Goal: Information Seeking & Learning: Learn about a topic

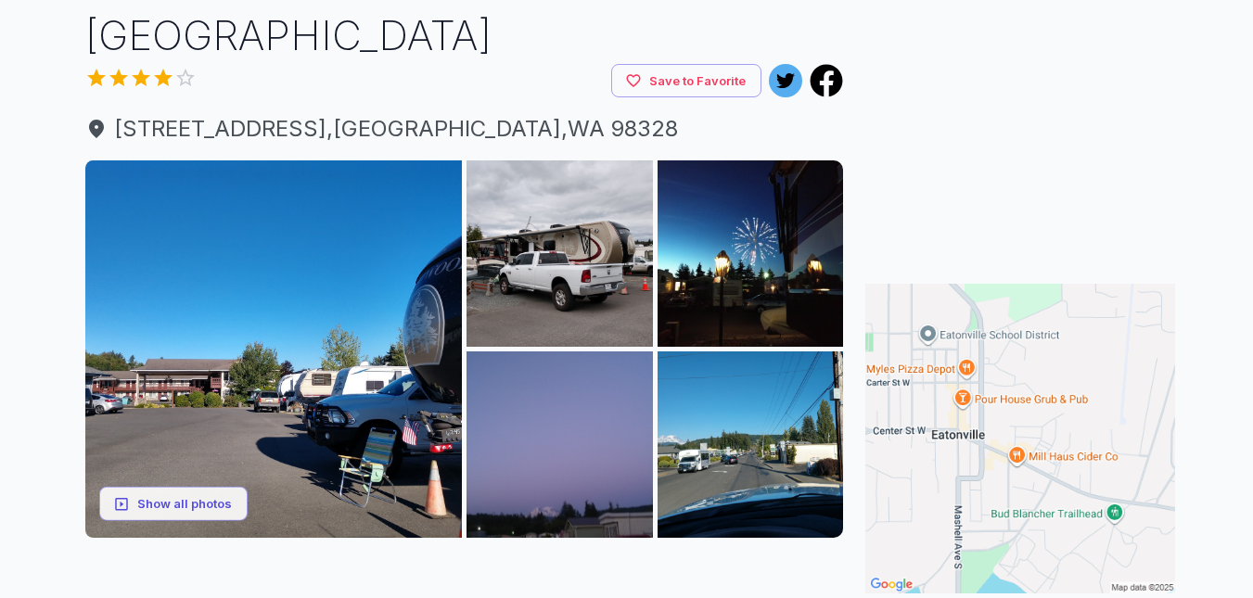
scroll to position [128, 0]
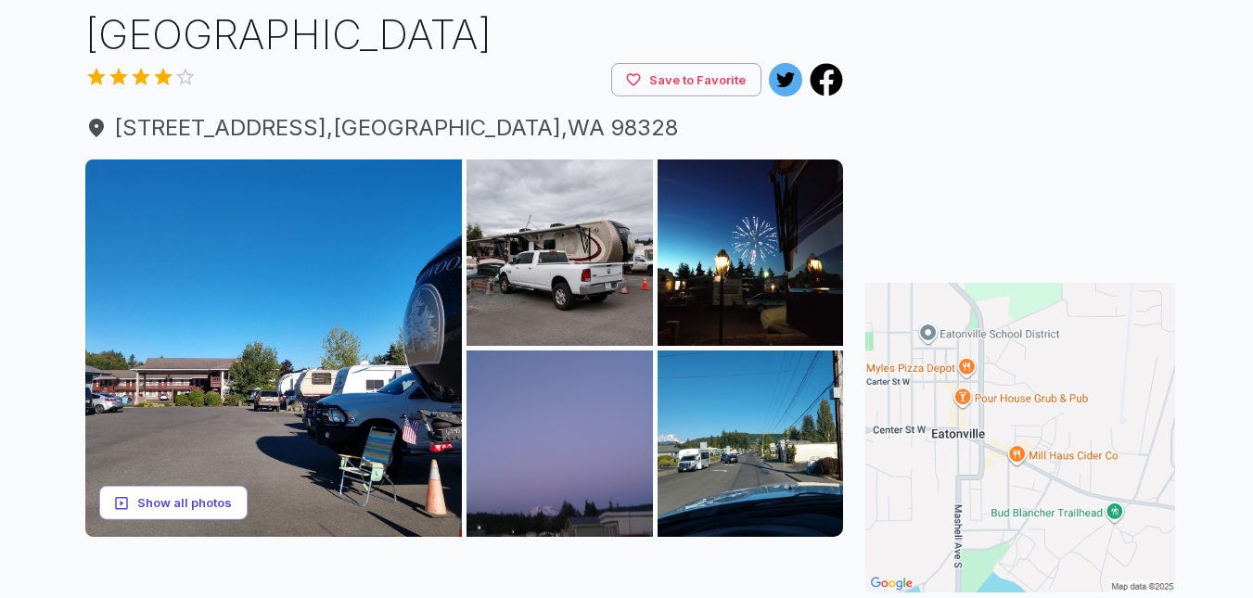
click at [199, 518] on button "Show all photos" at bounding box center [173, 503] width 148 height 34
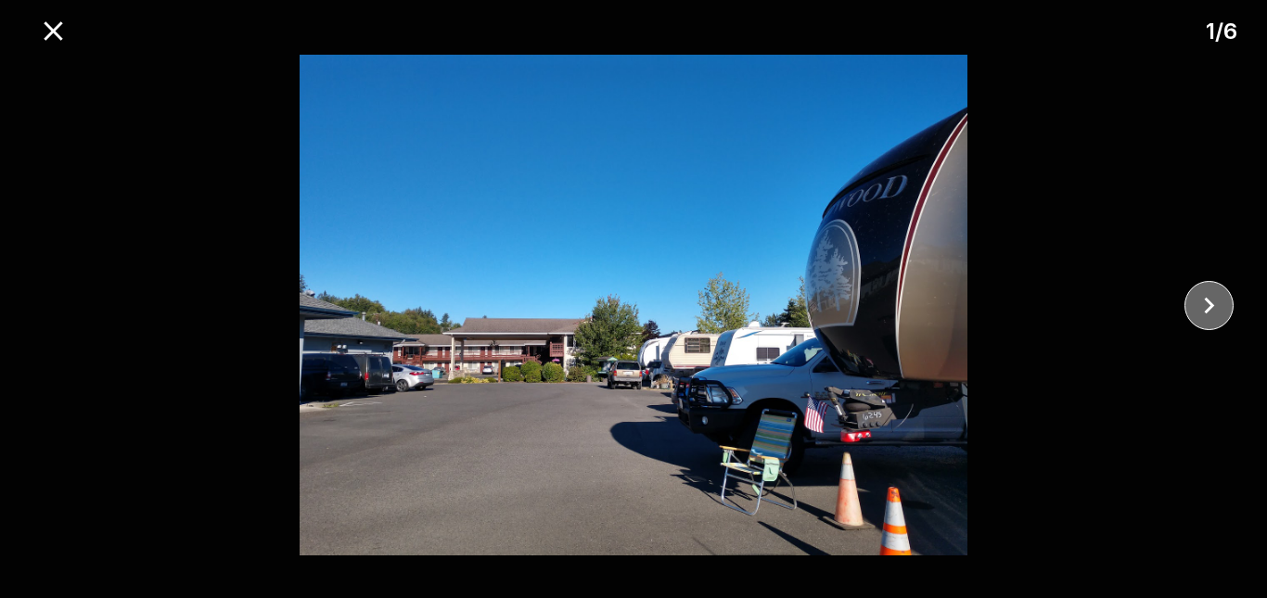
click at [1213, 310] on icon "close" at bounding box center [1208, 305] width 32 height 32
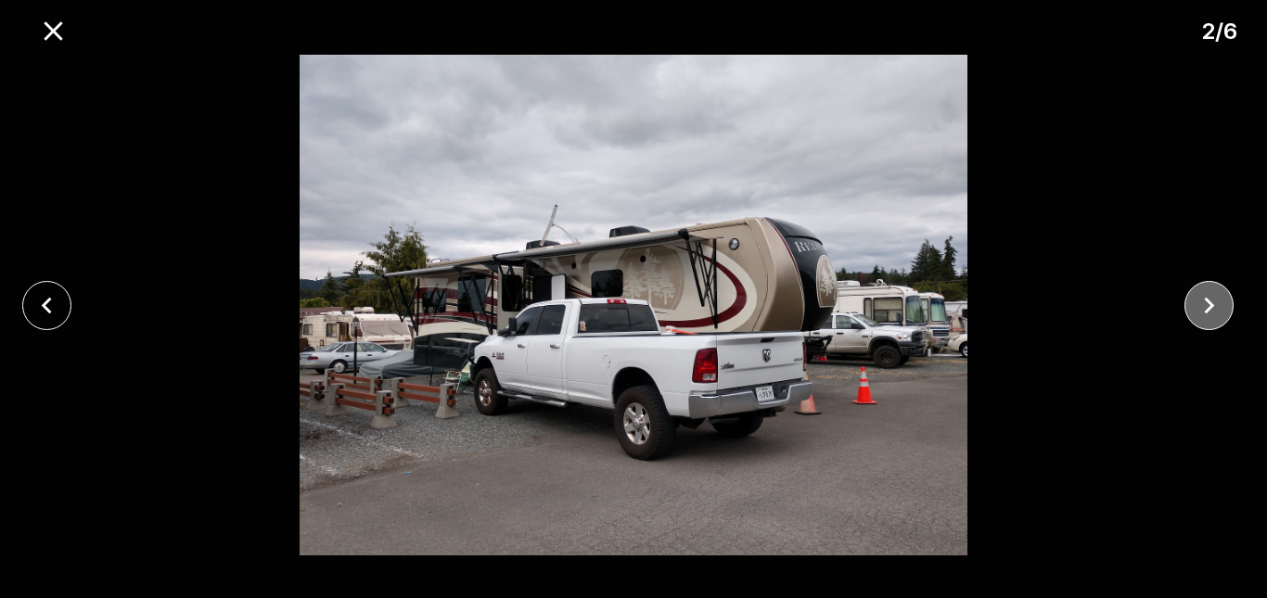
click at [1209, 310] on icon "close" at bounding box center [1208, 305] width 32 height 32
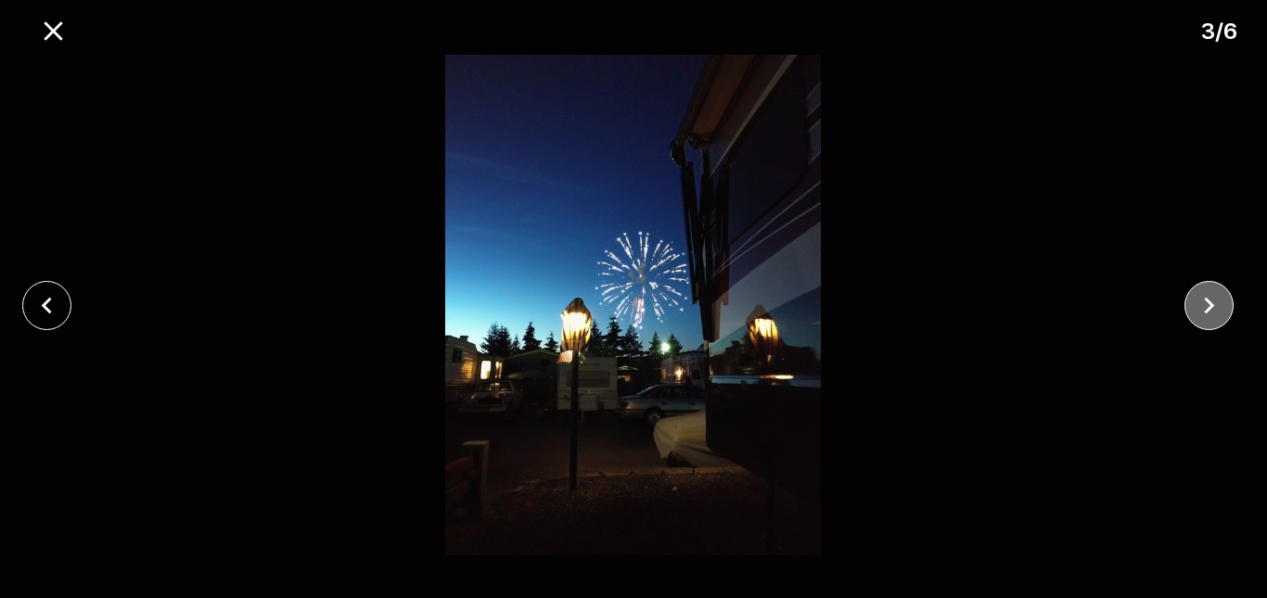
click at [1212, 306] on icon "close" at bounding box center [1209, 305] width 10 height 17
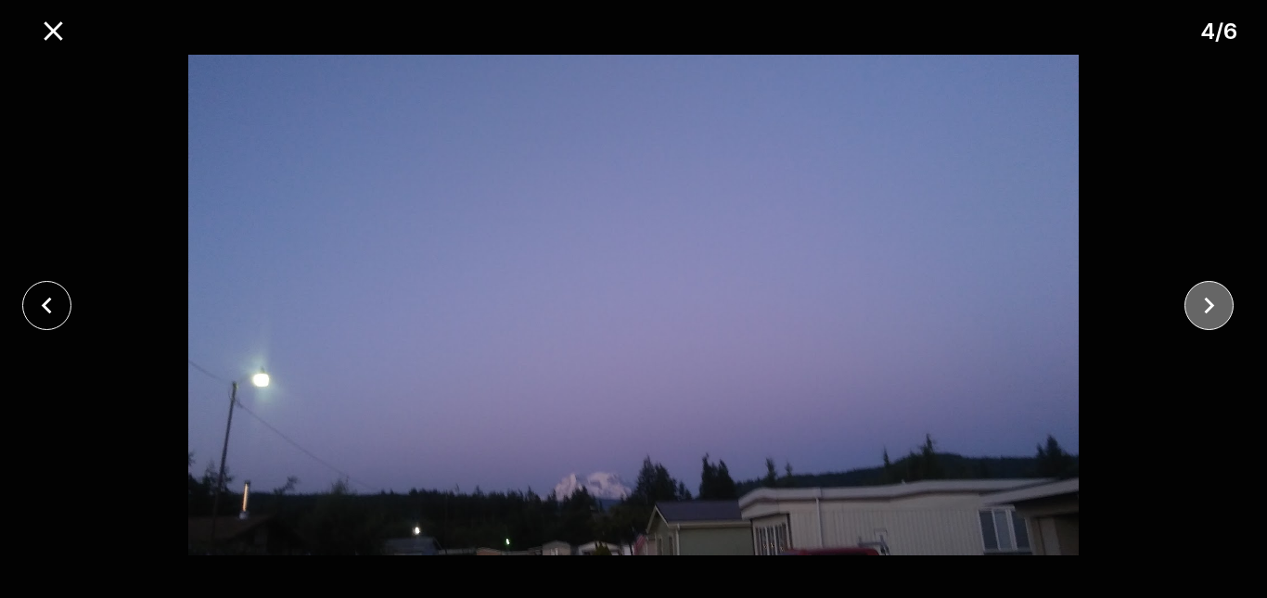
click at [1213, 308] on icon "close" at bounding box center [1208, 305] width 32 height 32
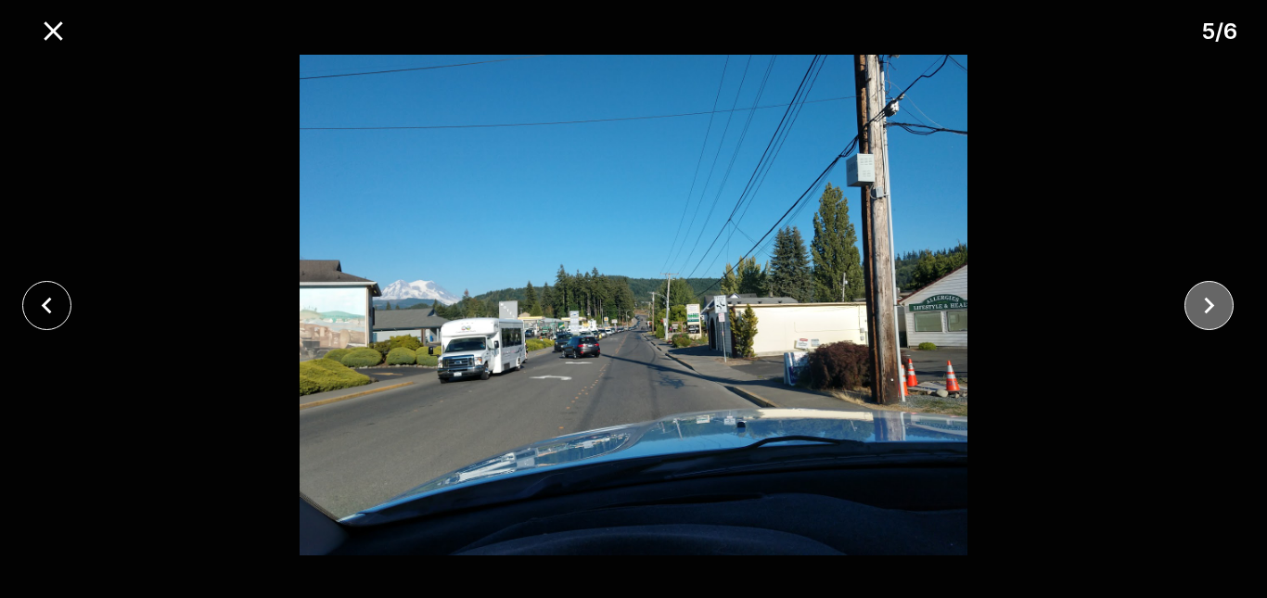
click at [1212, 310] on icon "close" at bounding box center [1208, 305] width 32 height 32
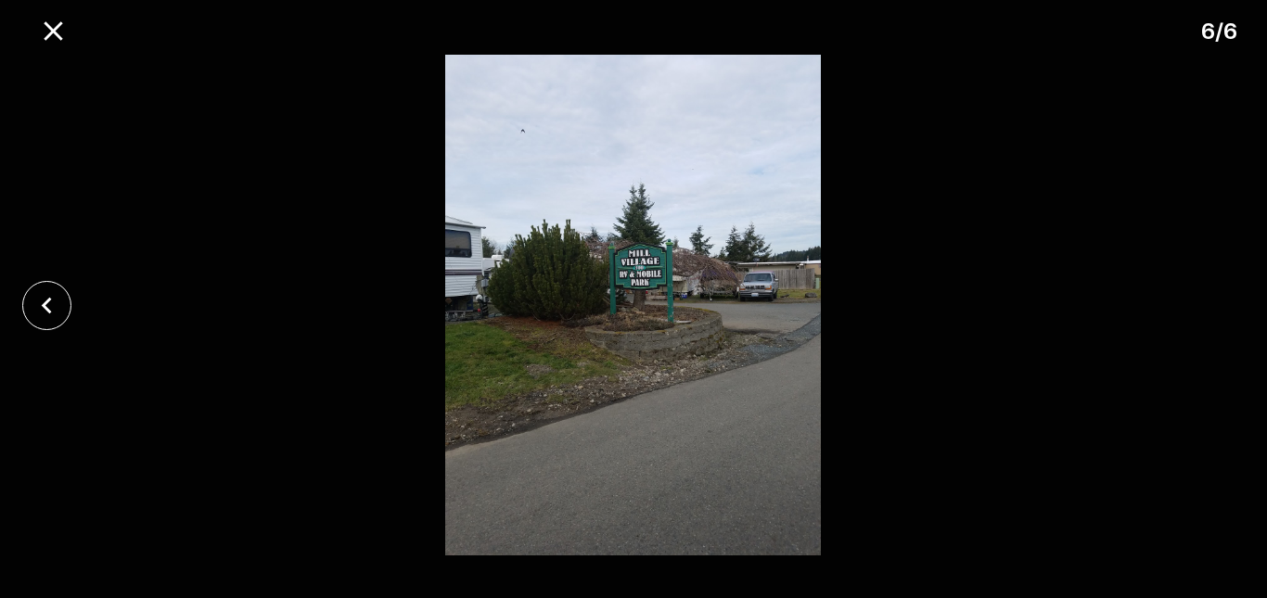
click at [1213, 309] on div at bounding box center [633, 305] width 1267 height 501
click at [1213, 310] on div at bounding box center [633, 305] width 1267 height 501
click at [1210, 312] on div at bounding box center [633, 305] width 1267 height 501
click at [1213, 310] on div at bounding box center [633, 305] width 1267 height 501
click at [1205, 326] on div at bounding box center [633, 305] width 1267 height 501
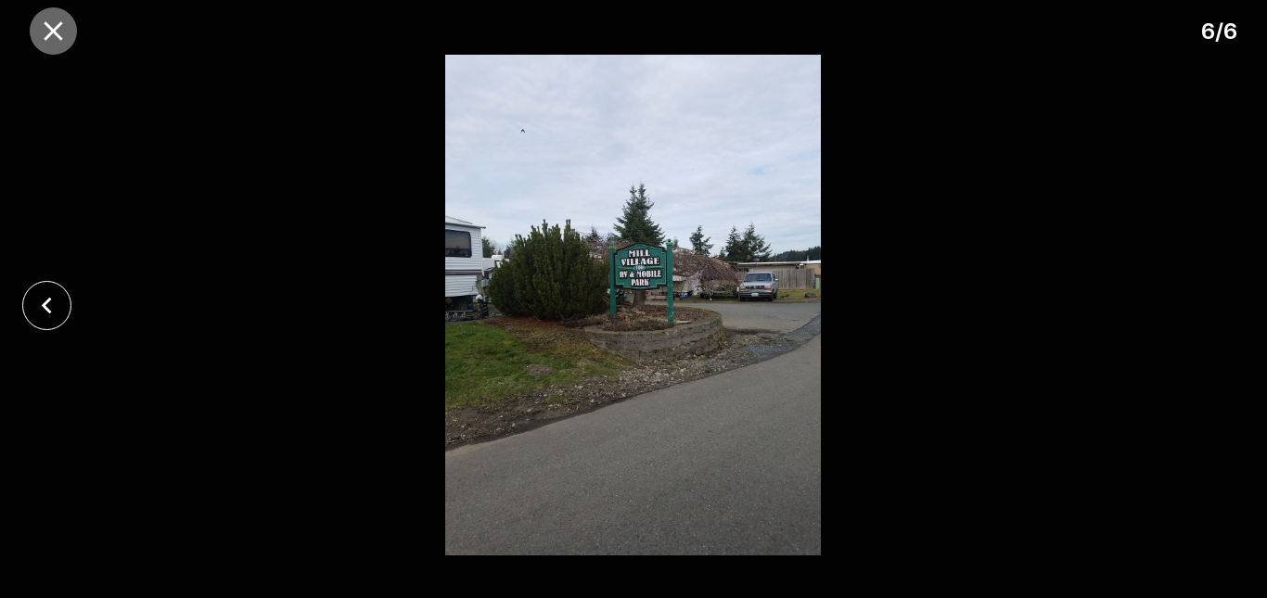
click at [55, 42] on icon "close" at bounding box center [53, 31] width 32 height 32
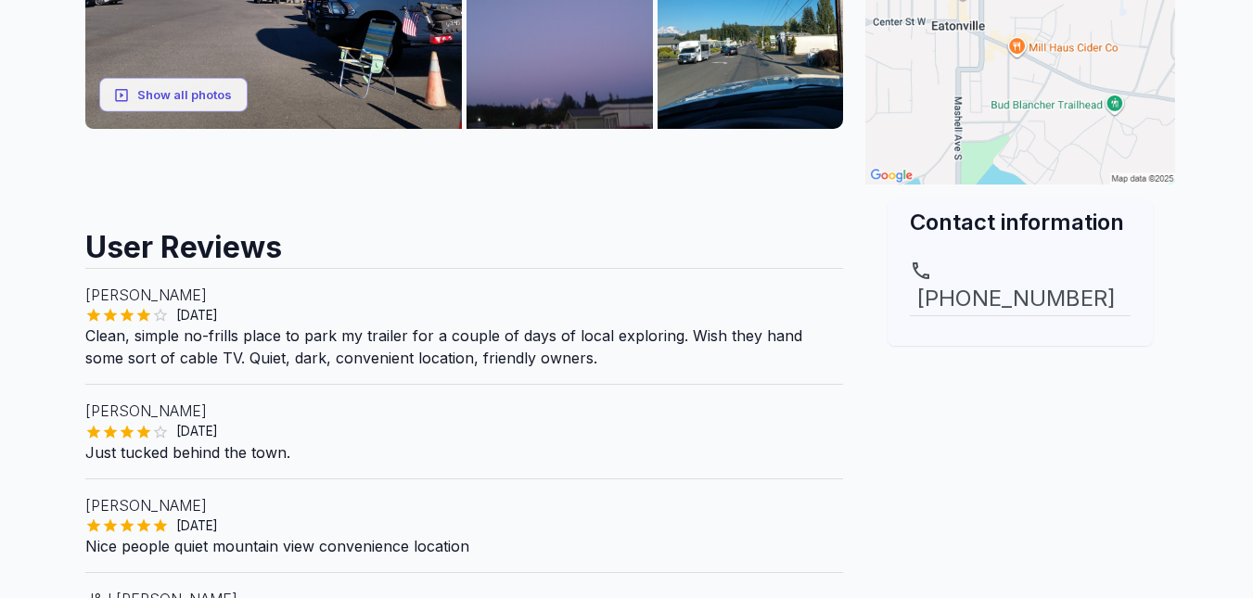
scroll to position [643, 0]
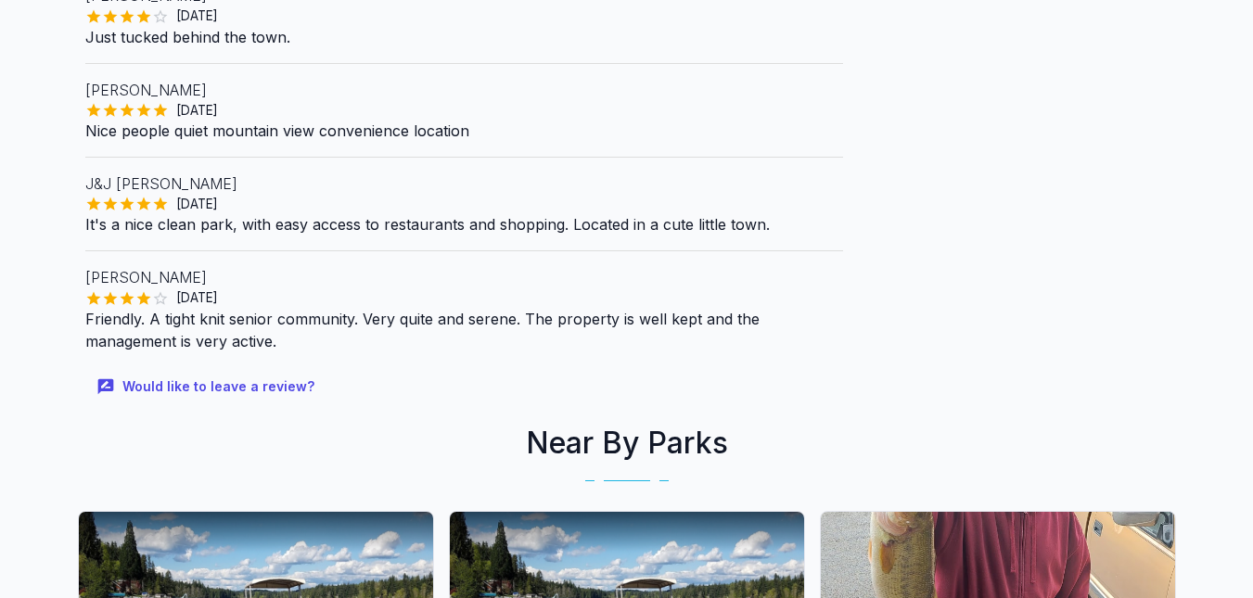
click at [61, 427] on main "Are you the owner for this park? Make it a featured listing and be seen in the …" at bounding box center [626, 12] width 1253 height 1773
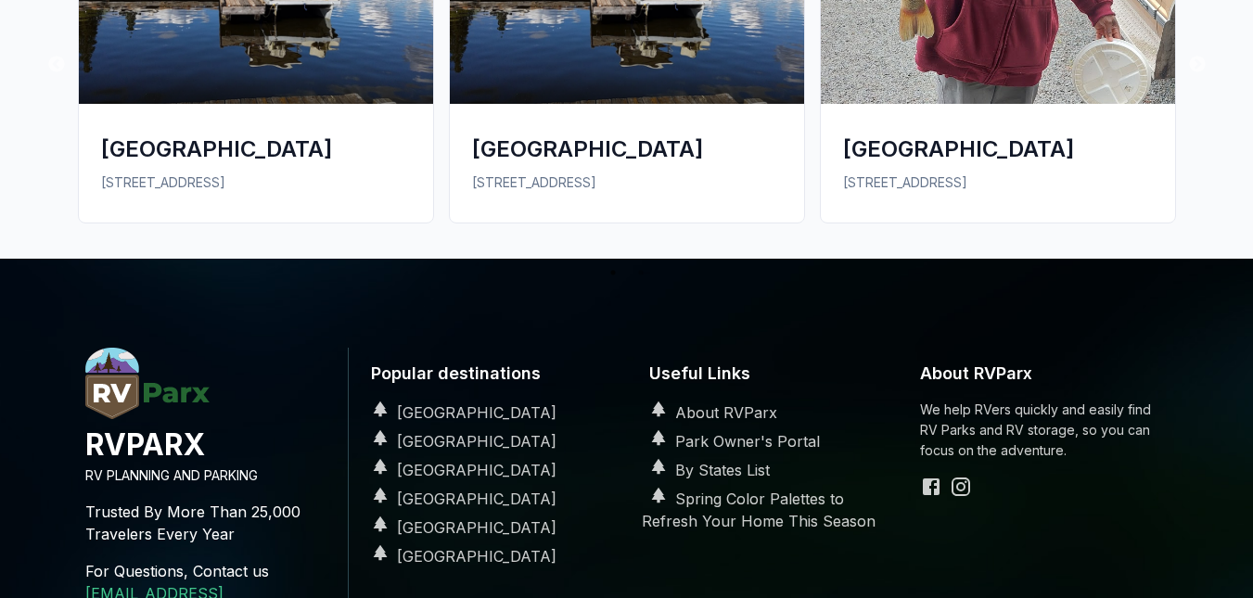
click at [66, 427] on footer "RVPARX RV PLANNING AND PARKING Trusted By More Than 25,000 Travelers Every Year…" at bounding box center [626, 535] width 1253 height 552
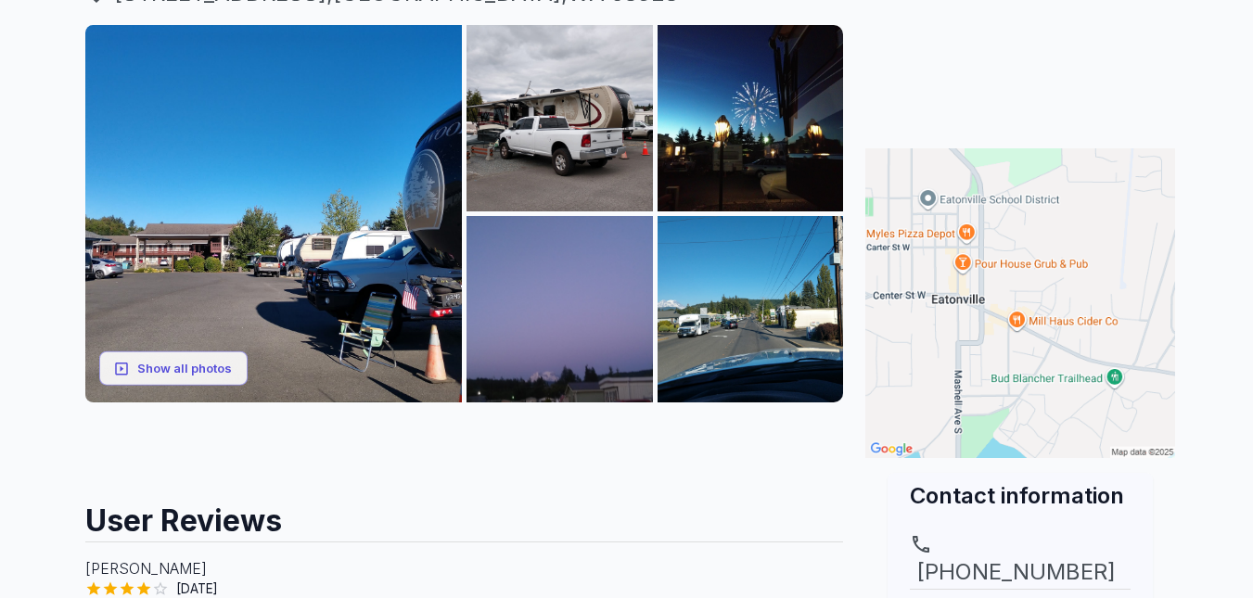
scroll to position [0, 0]
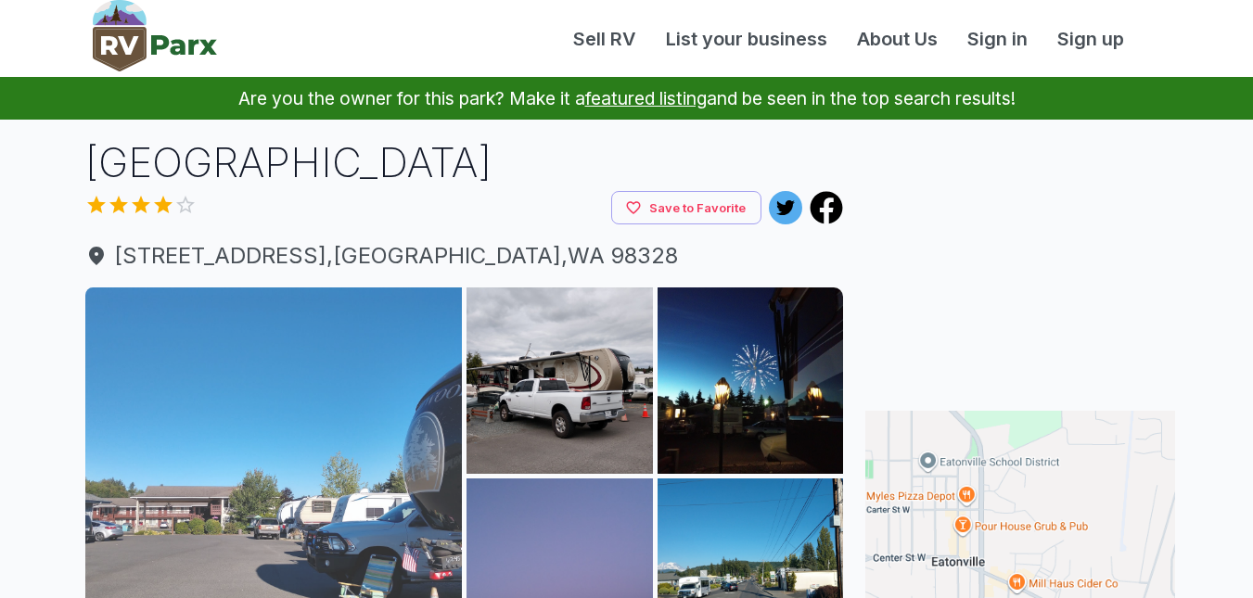
click at [85, 427] on img at bounding box center [273, 475] width 377 height 377
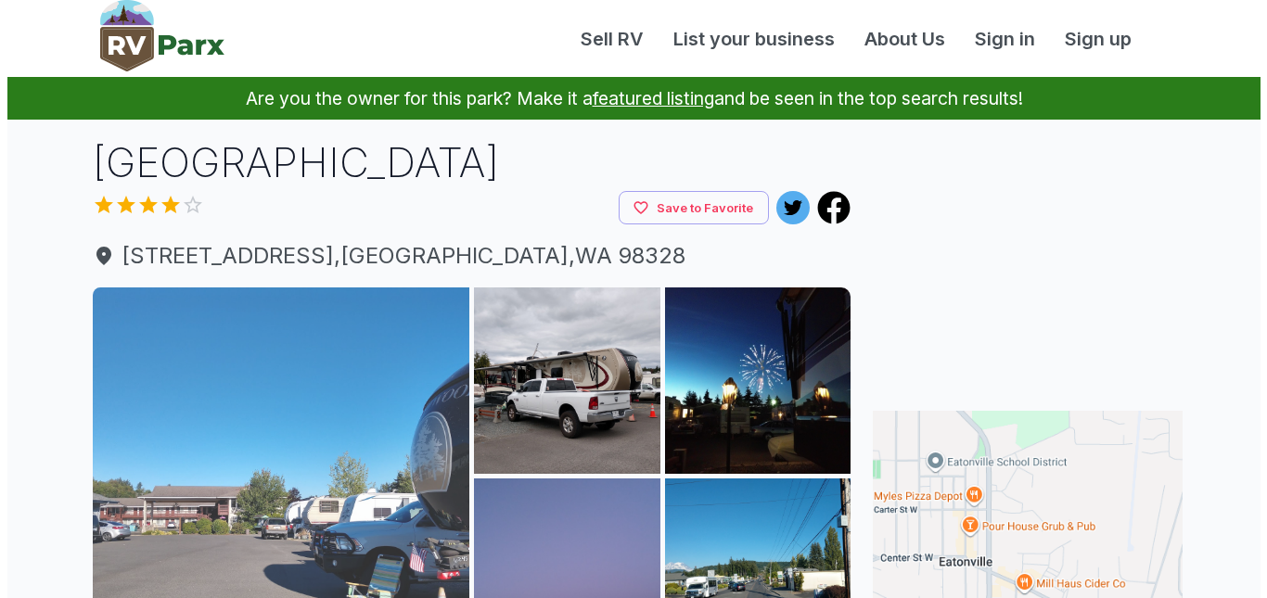
scroll to position [2, 0]
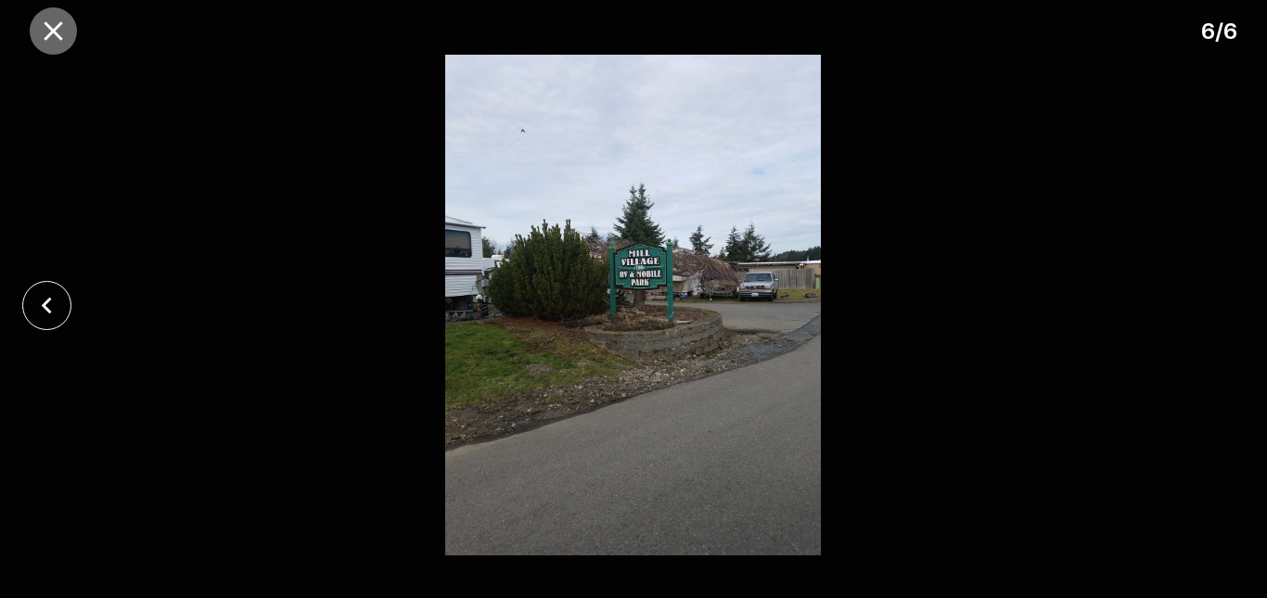
click at [57, 34] on icon "close" at bounding box center [53, 30] width 19 height 19
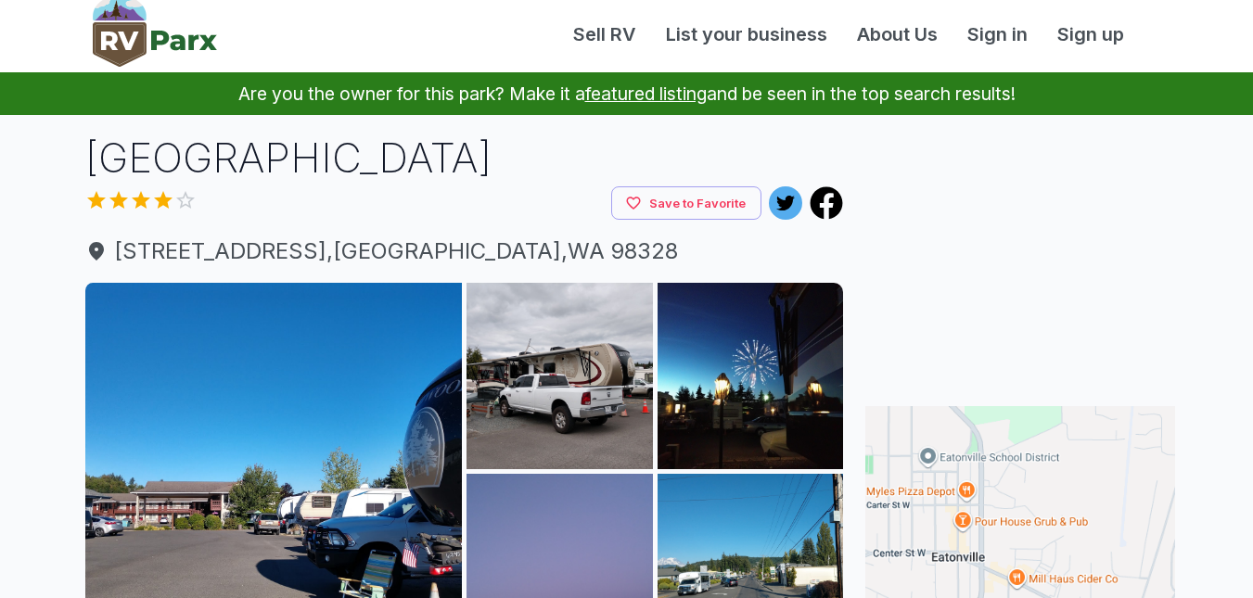
scroll to position [0, 0]
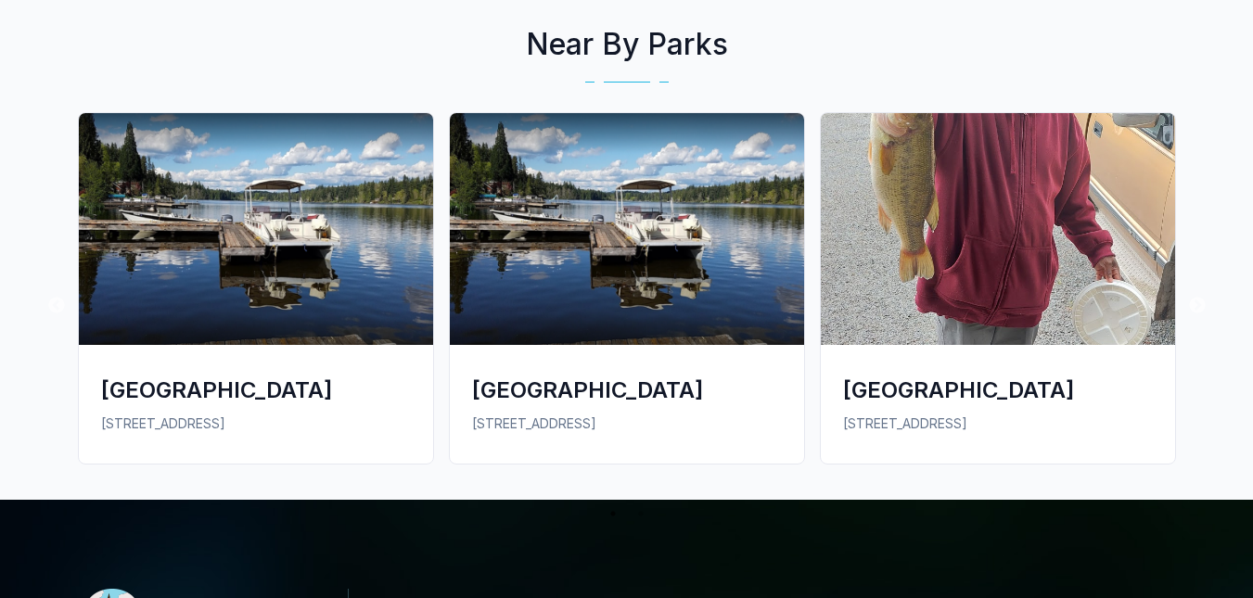
scroll to position [1354, 0]
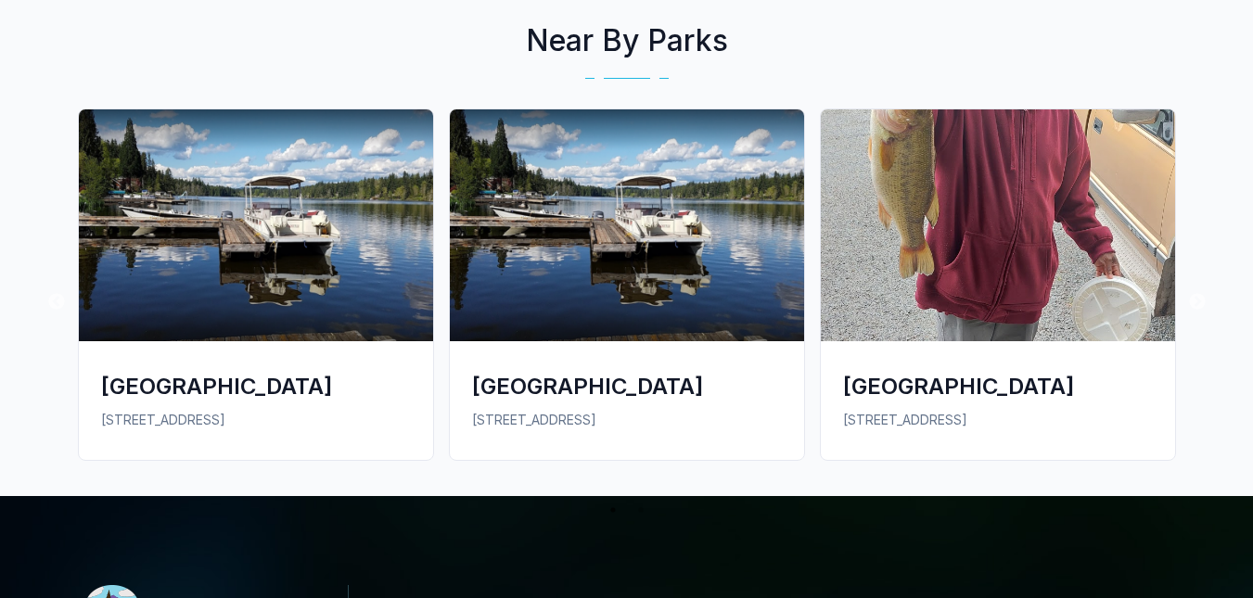
click at [315, 253] on img at bounding box center [256, 225] width 354 height 232
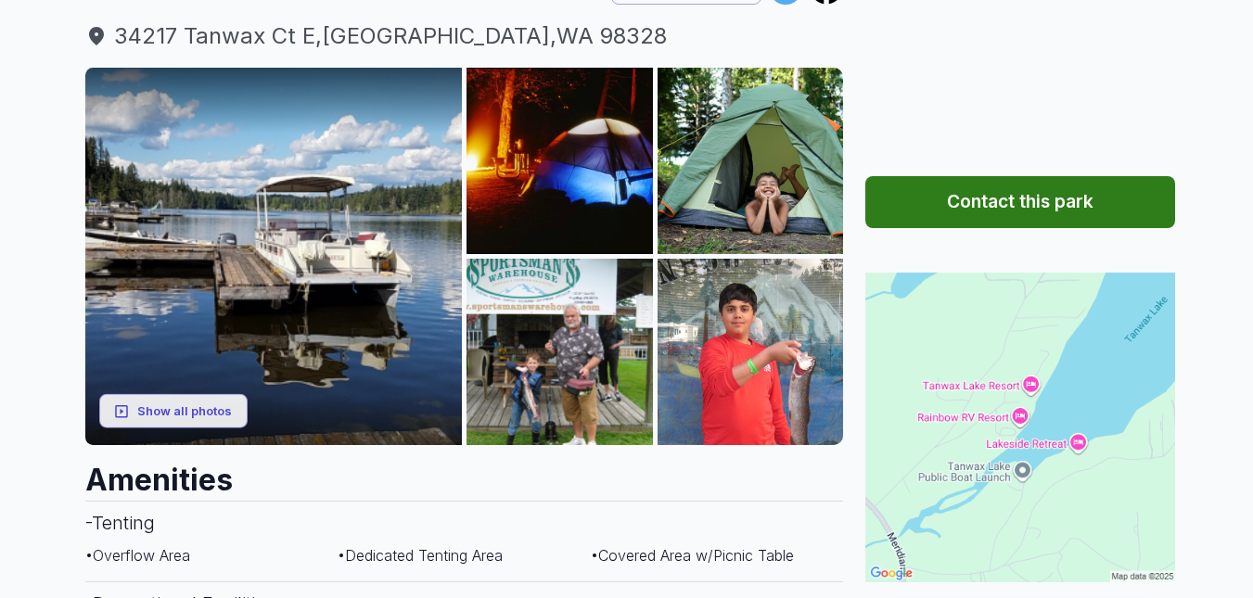
scroll to position [225, 0]
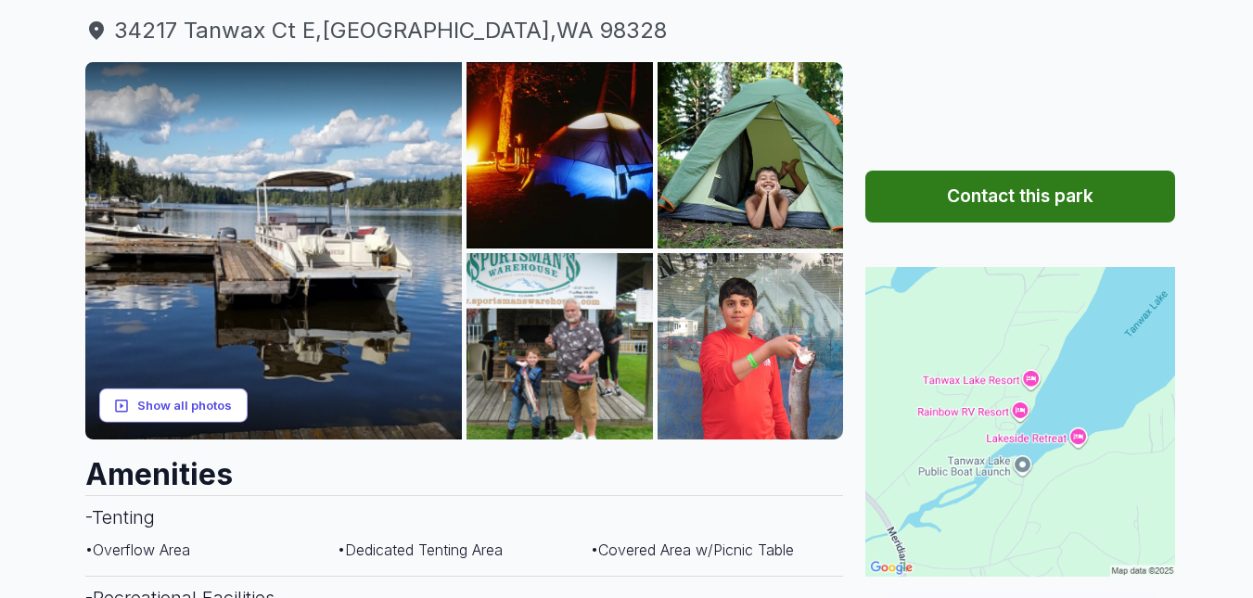
click at [175, 408] on button "Show all photos" at bounding box center [173, 406] width 148 height 34
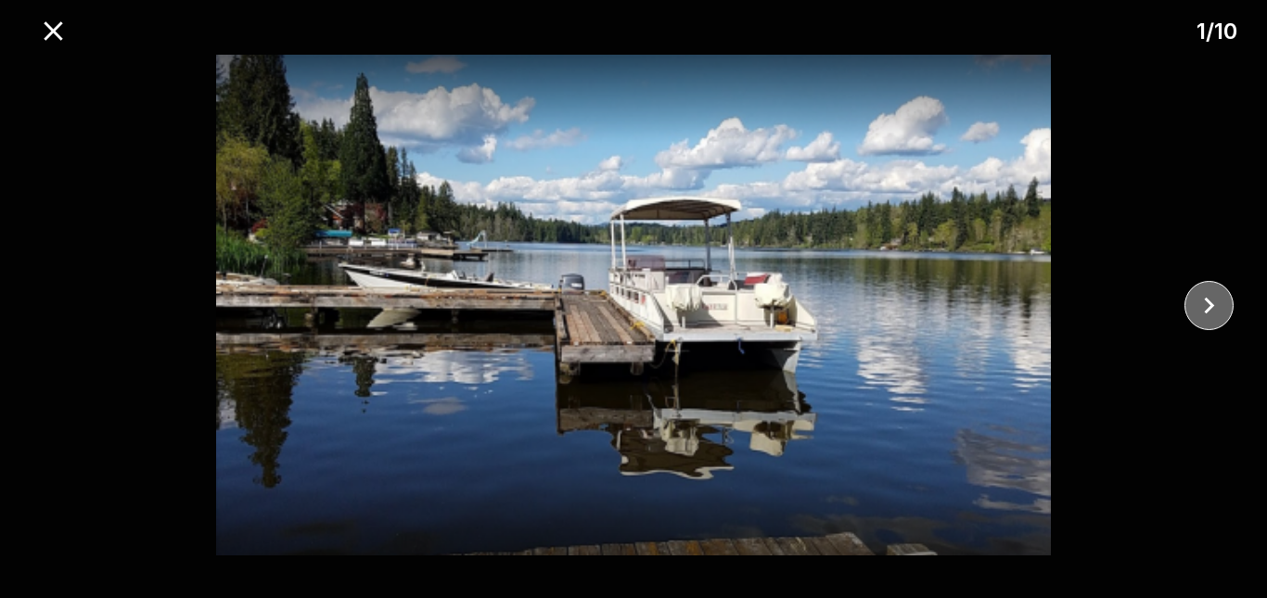
click at [1205, 296] on icon "close" at bounding box center [1208, 305] width 32 height 32
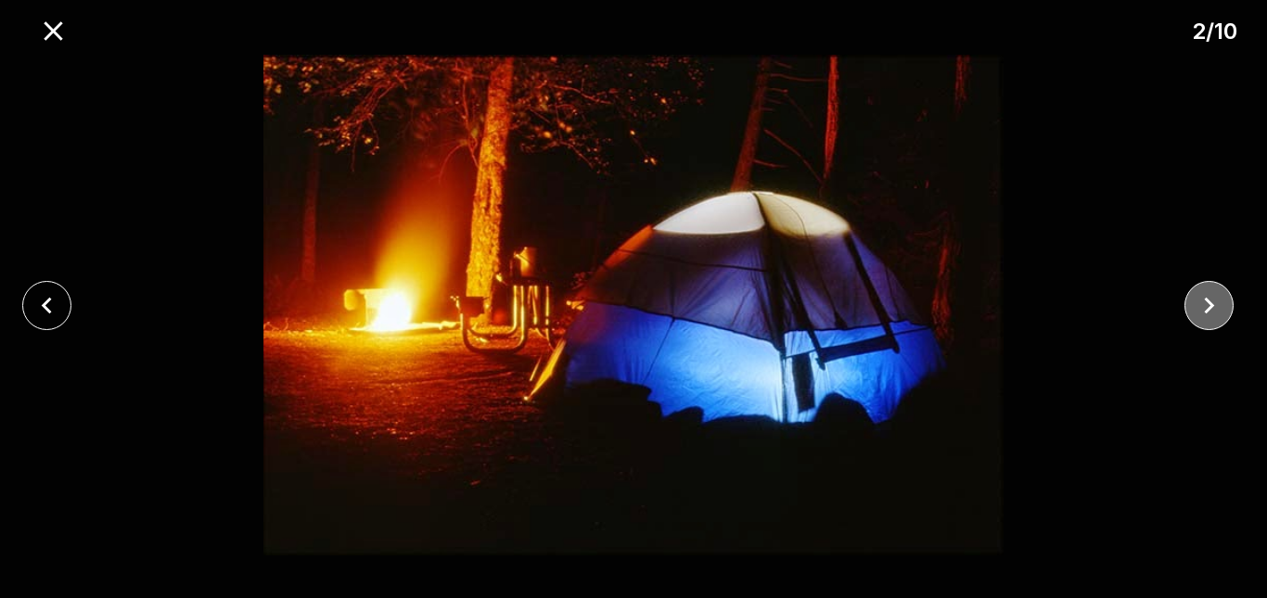
click at [1205, 296] on icon "close" at bounding box center [1208, 305] width 32 height 32
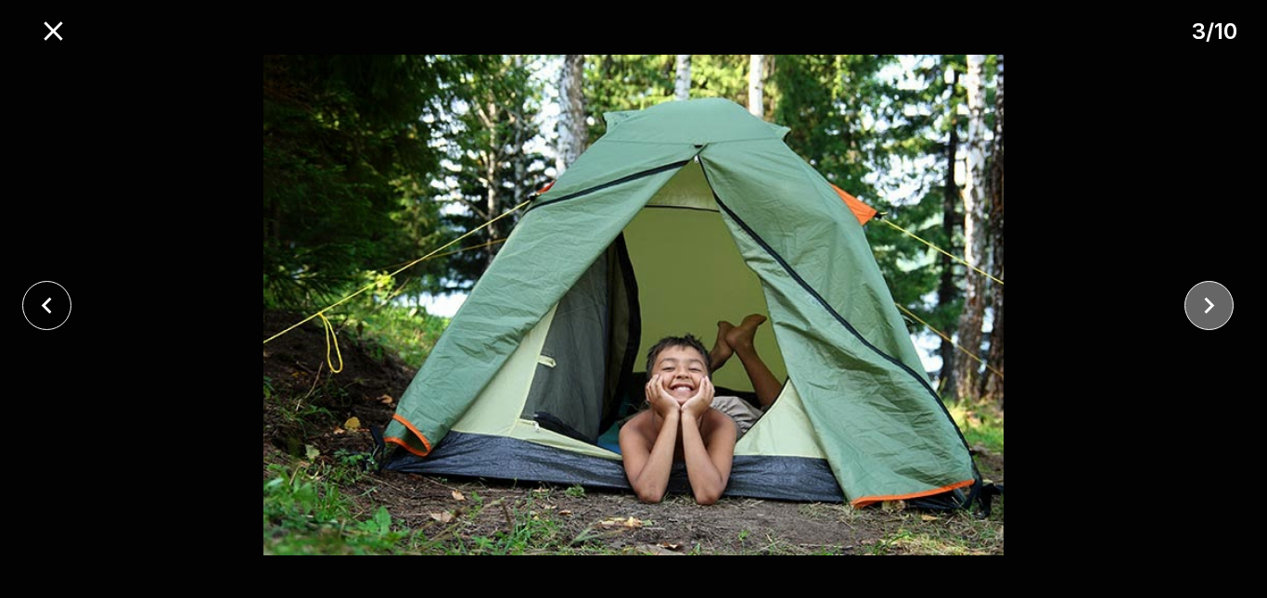
click at [1205, 296] on icon "close" at bounding box center [1208, 305] width 32 height 32
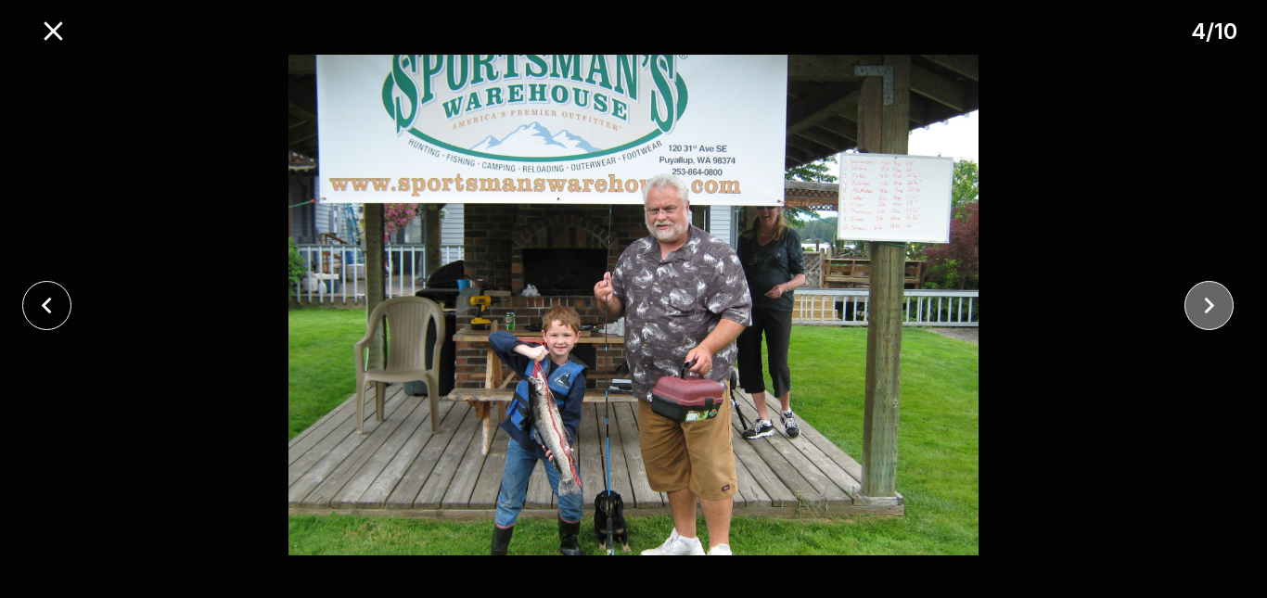
click at [1205, 296] on icon "close" at bounding box center [1208, 305] width 32 height 32
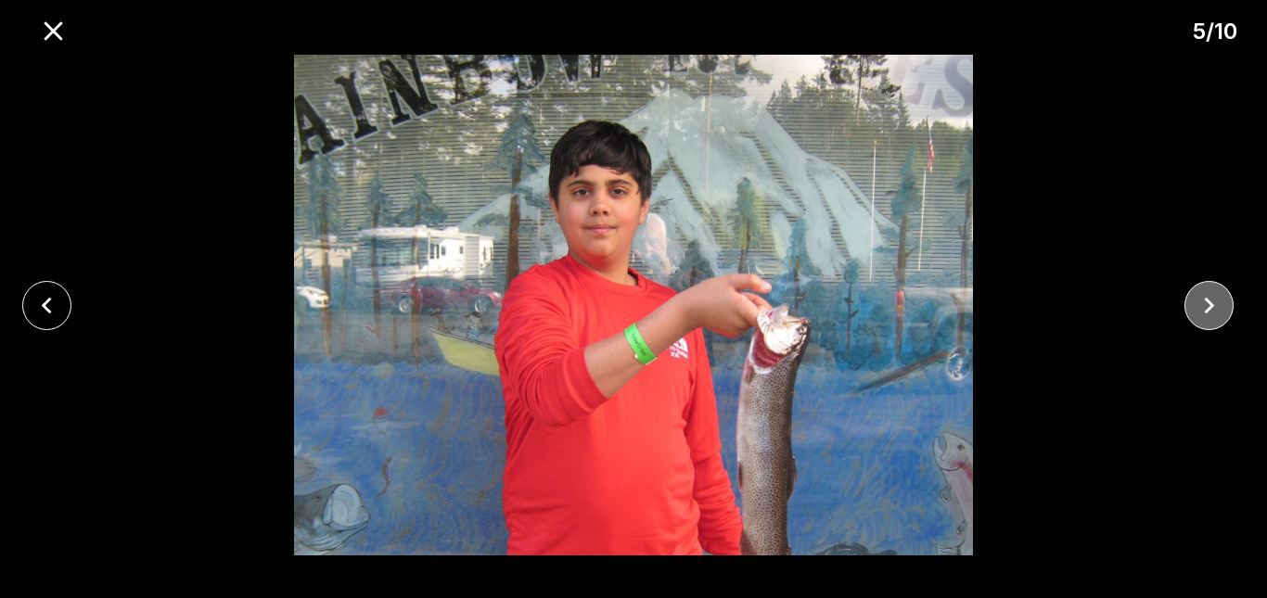
click at [1205, 296] on icon "close" at bounding box center [1208, 305] width 32 height 32
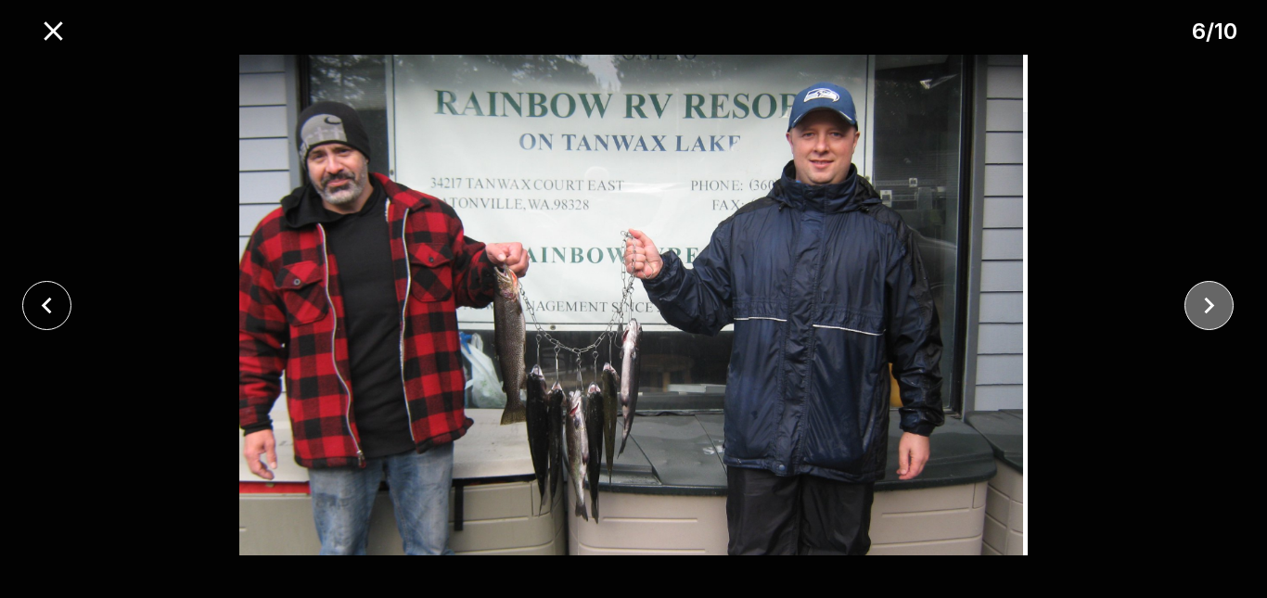
click at [1205, 296] on icon "close" at bounding box center [1208, 305] width 32 height 32
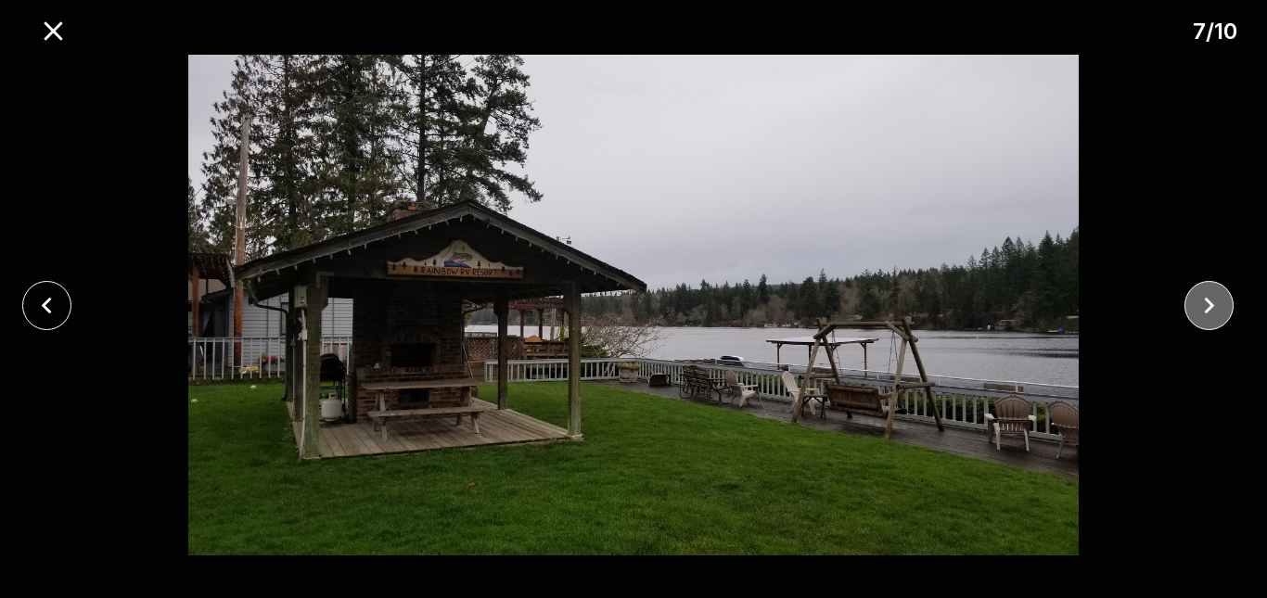
click at [1205, 296] on icon "close" at bounding box center [1208, 305] width 32 height 32
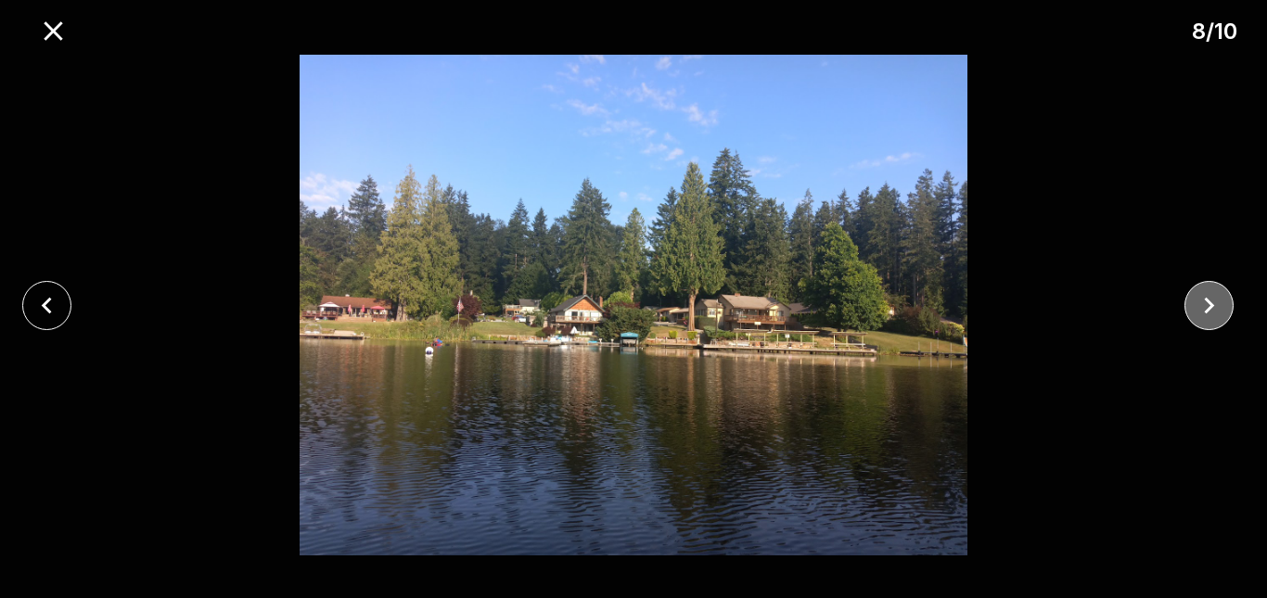
click at [1205, 296] on icon "close" at bounding box center [1208, 305] width 32 height 32
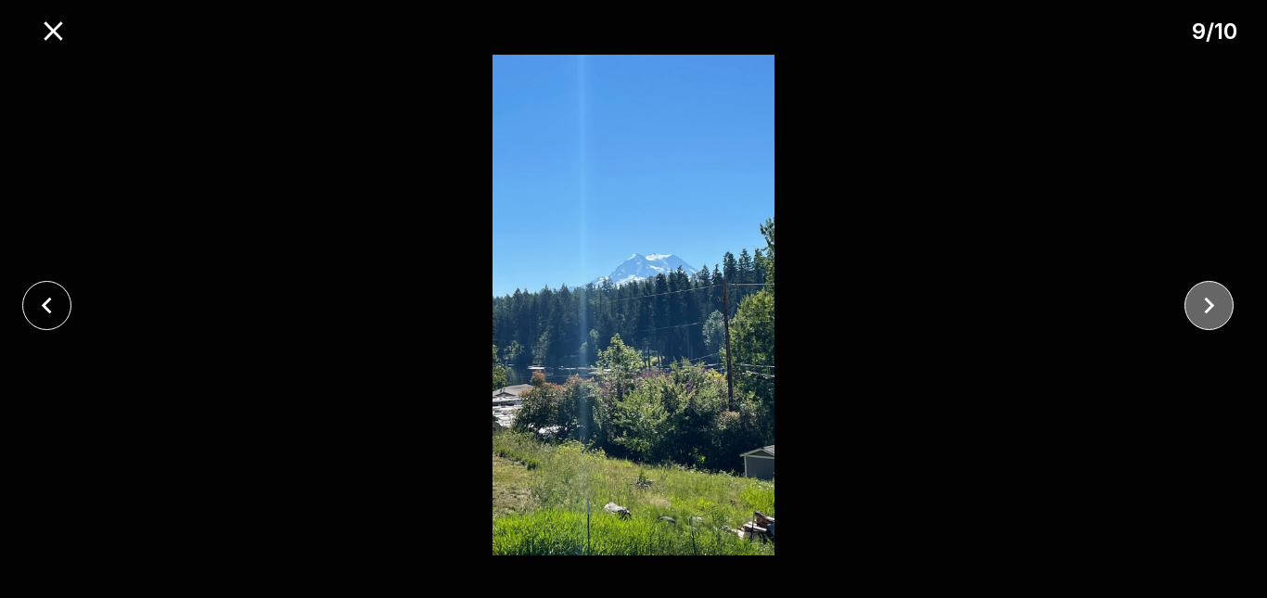
click at [1205, 296] on icon "close" at bounding box center [1208, 305] width 32 height 32
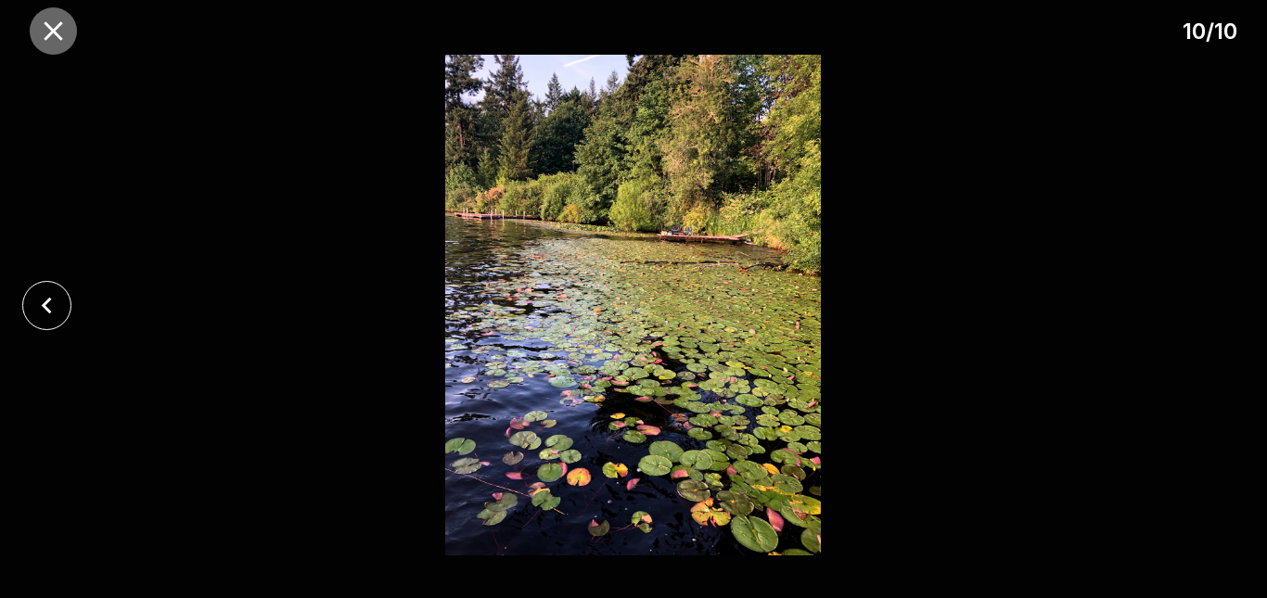
click at [69, 35] on icon "close" at bounding box center [53, 31] width 32 height 32
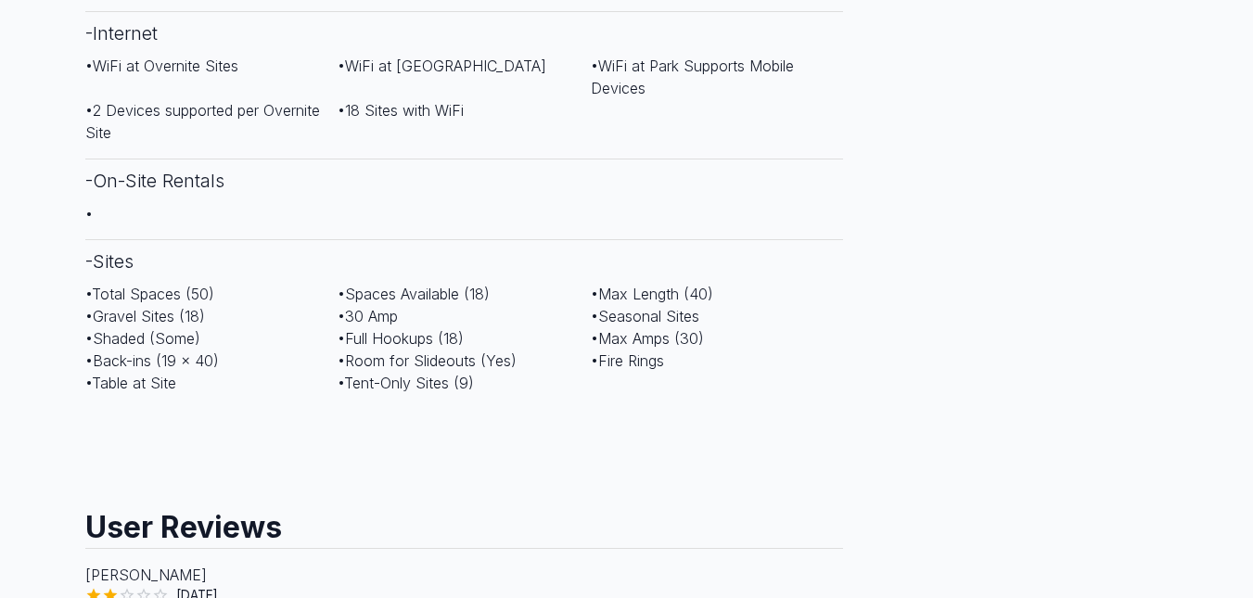
scroll to position [1540, 0]
